Goal: Find contact information: Find contact information

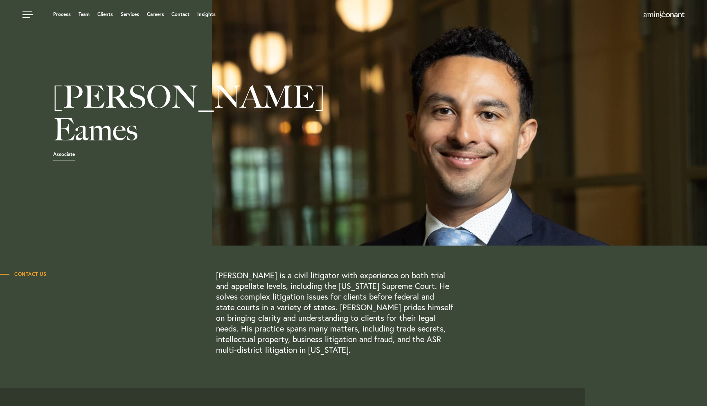
click at [34, 273] on span "Contact Us" at bounding box center [23, 274] width 46 height 5
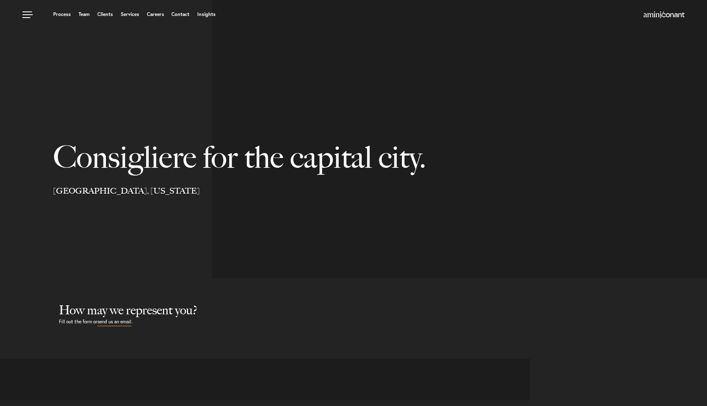
select select "Austin"
select select "Business and Civil Litigation"
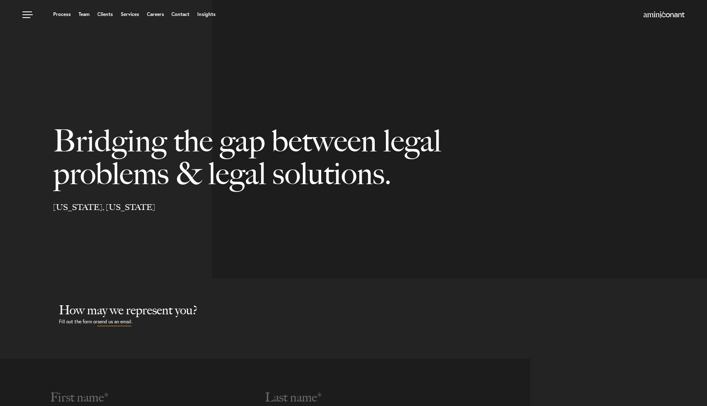
click at [171, 16] on ul "Process Team Clients Services Careers Contact Insights" at bounding box center [268, 14] width 493 height 8
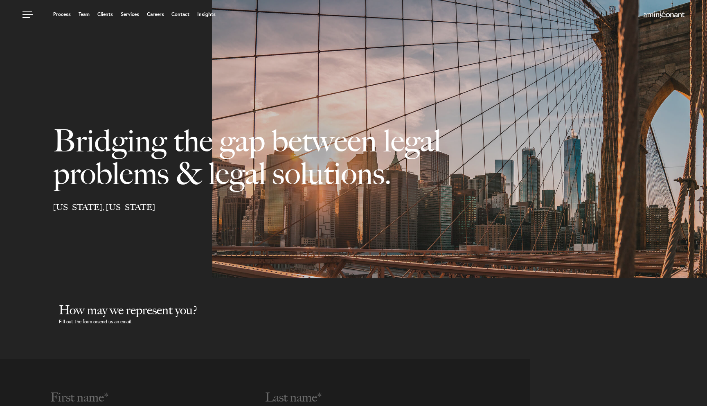
click at [180, 16] on link "Contact" at bounding box center [180, 14] width 18 height 5
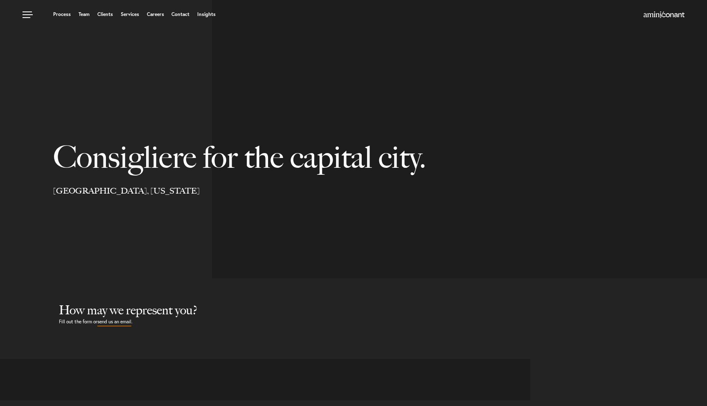
select select "Austin"
select select "Business and Civil Litigation"
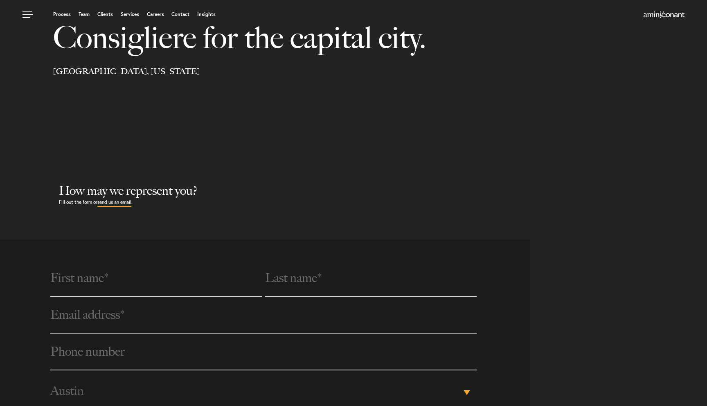
scroll to position [166, 0]
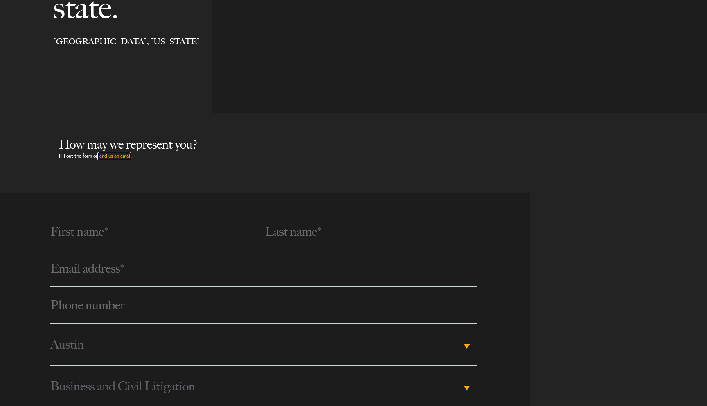
click at [107, 155] on link "send us an email" at bounding box center [114, 156] width 34 height 9
